Goal: Book appointment/travel/reservation

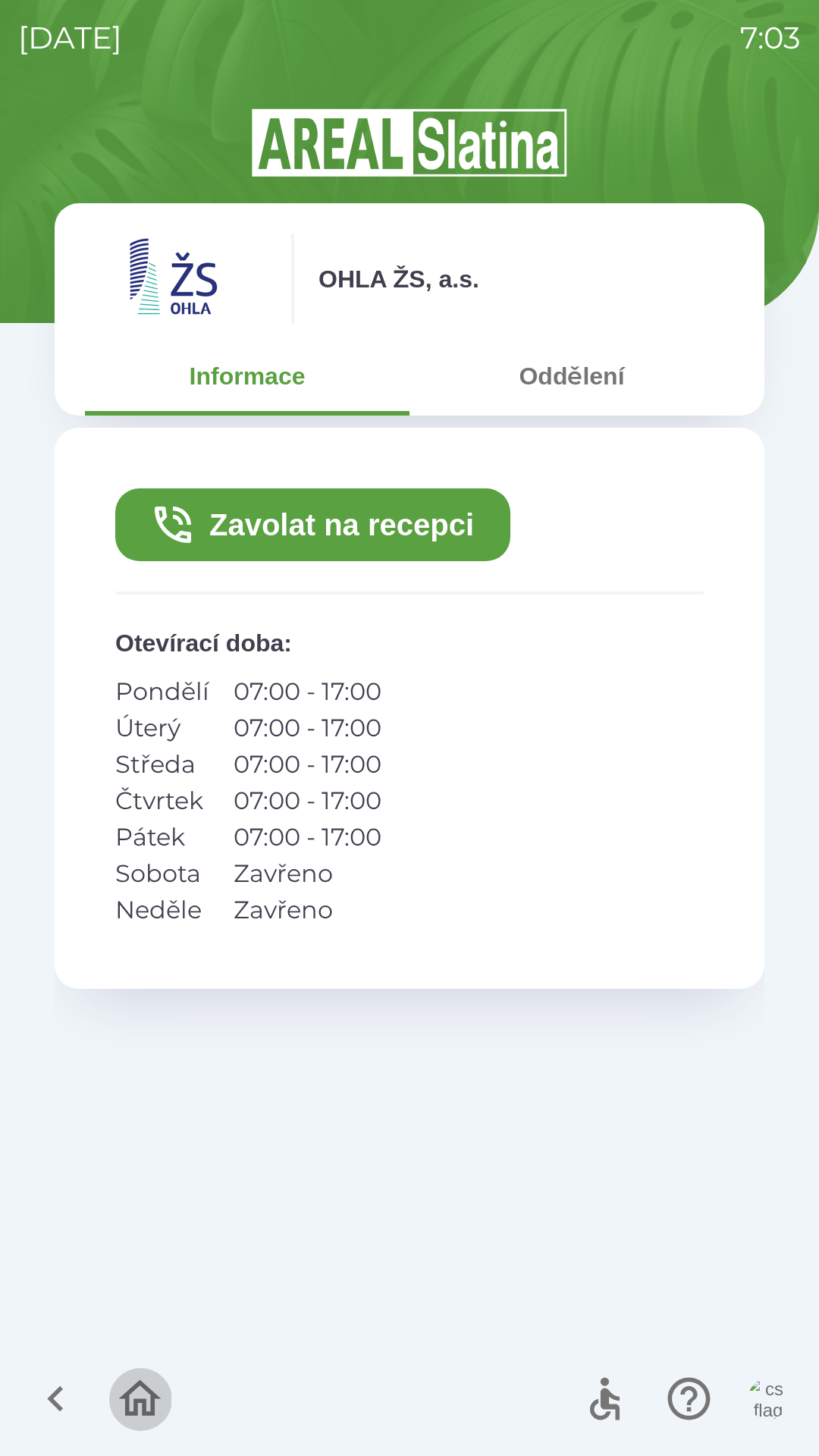
click at [139, 1391] on icon "button" at bounding box center [139, 1399] width 50 height 50
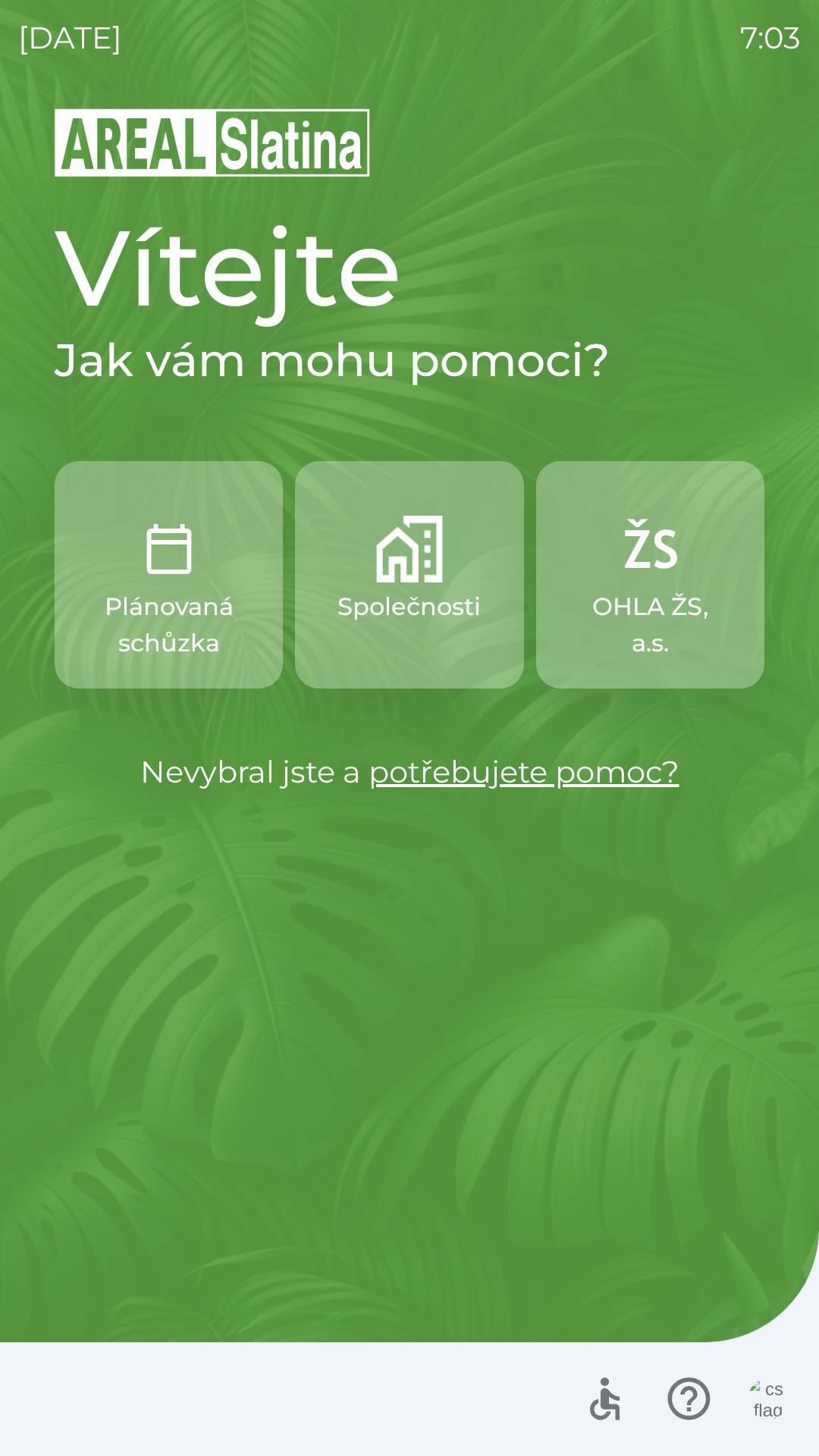
click at [786, 1358] on div at bounding box center [410, 1399] width 819 height 114
click at [408, 615] on p "Společnosti" at bounding box center [409, 606] width 143 height 36
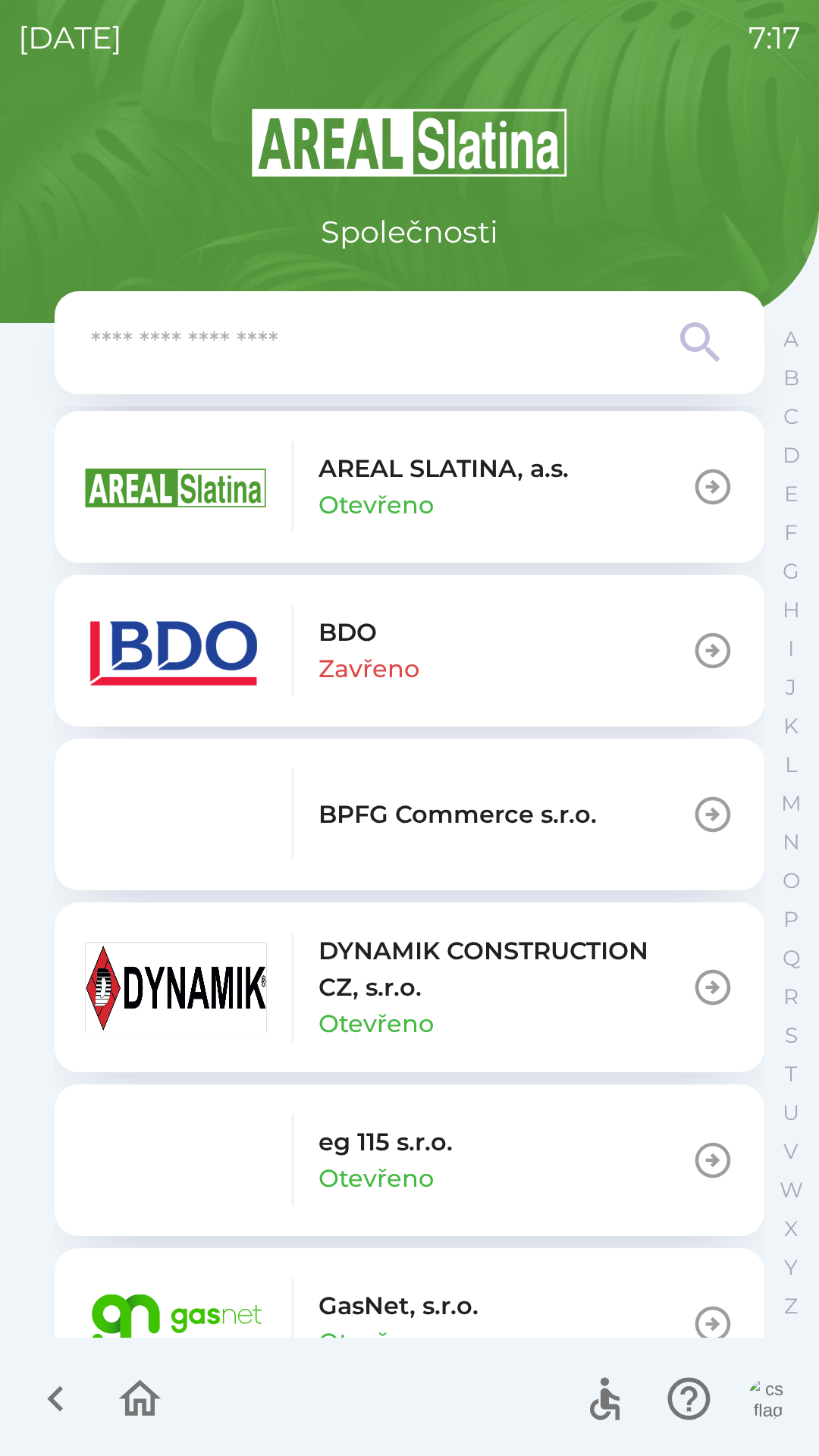
scroll to position [474, 0]
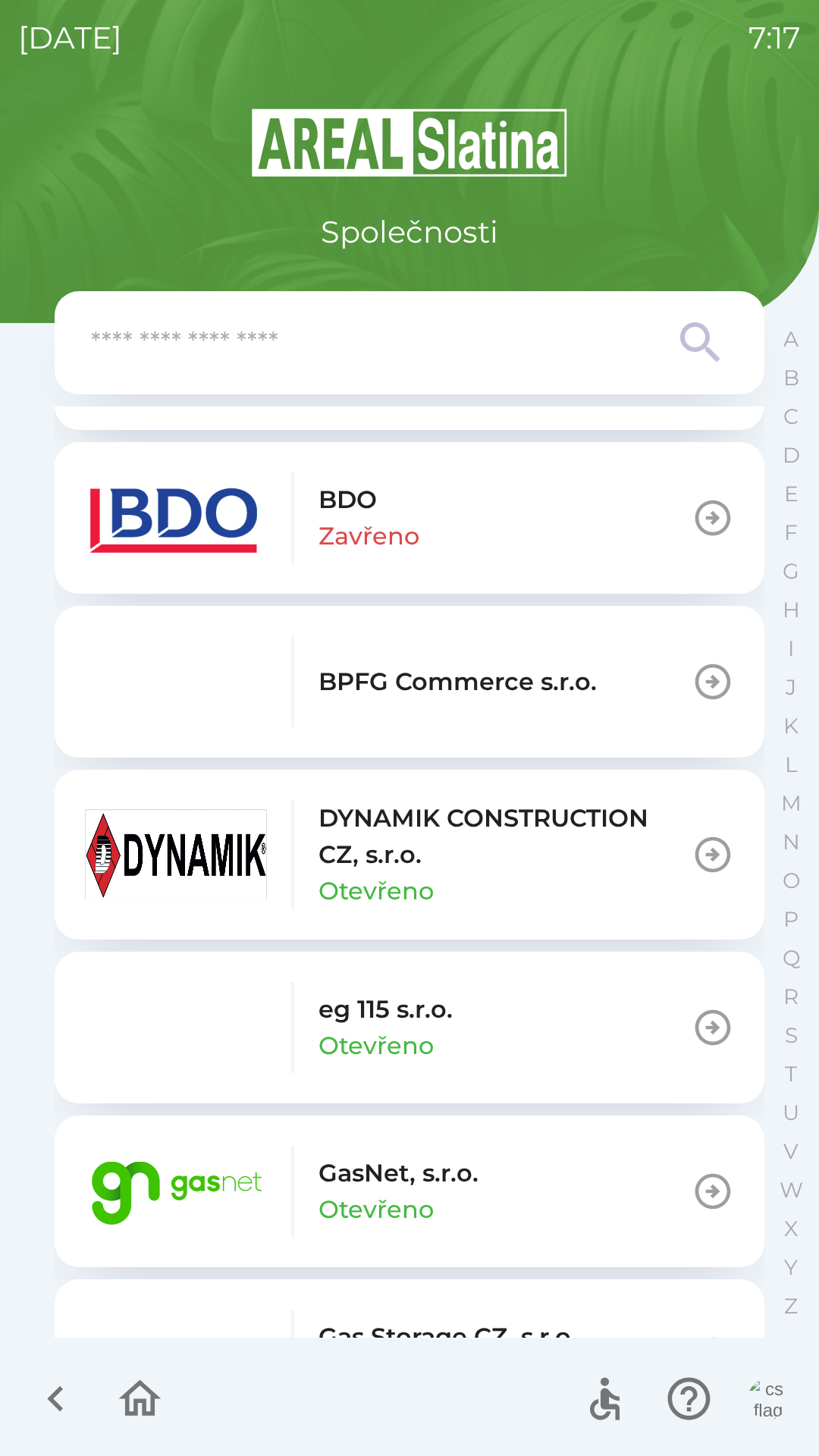
click at [368, 1303] on button "Gas Storage CZ, s.r.o. Otevřeno" at bounding box center [410, 1354] width 709 height 151
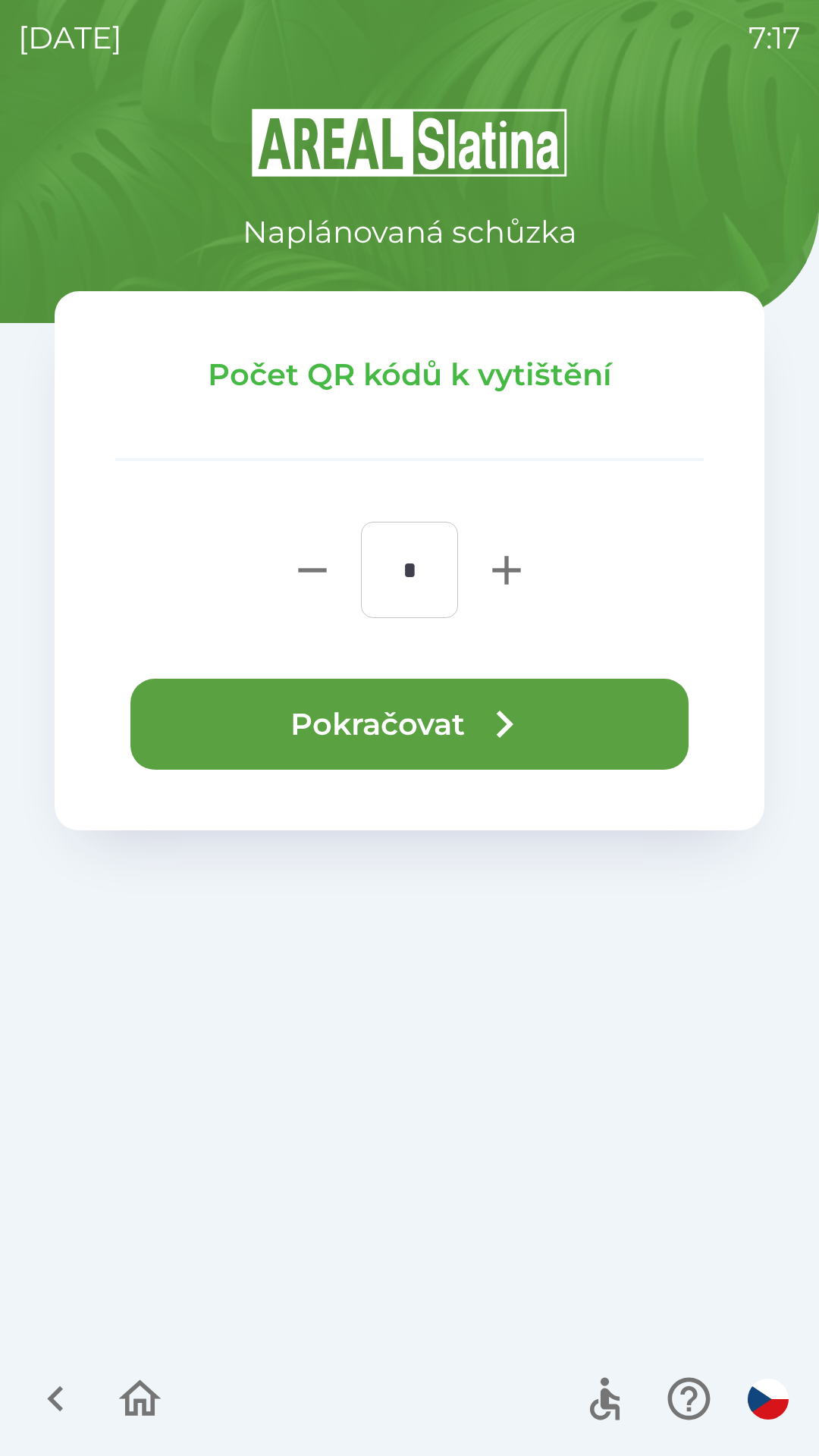
click at [480, 737] on icon "button" at bounding box center [504, 724] width 55 height 55
